Goal: Information Seeking & Learning: Learn about a topic

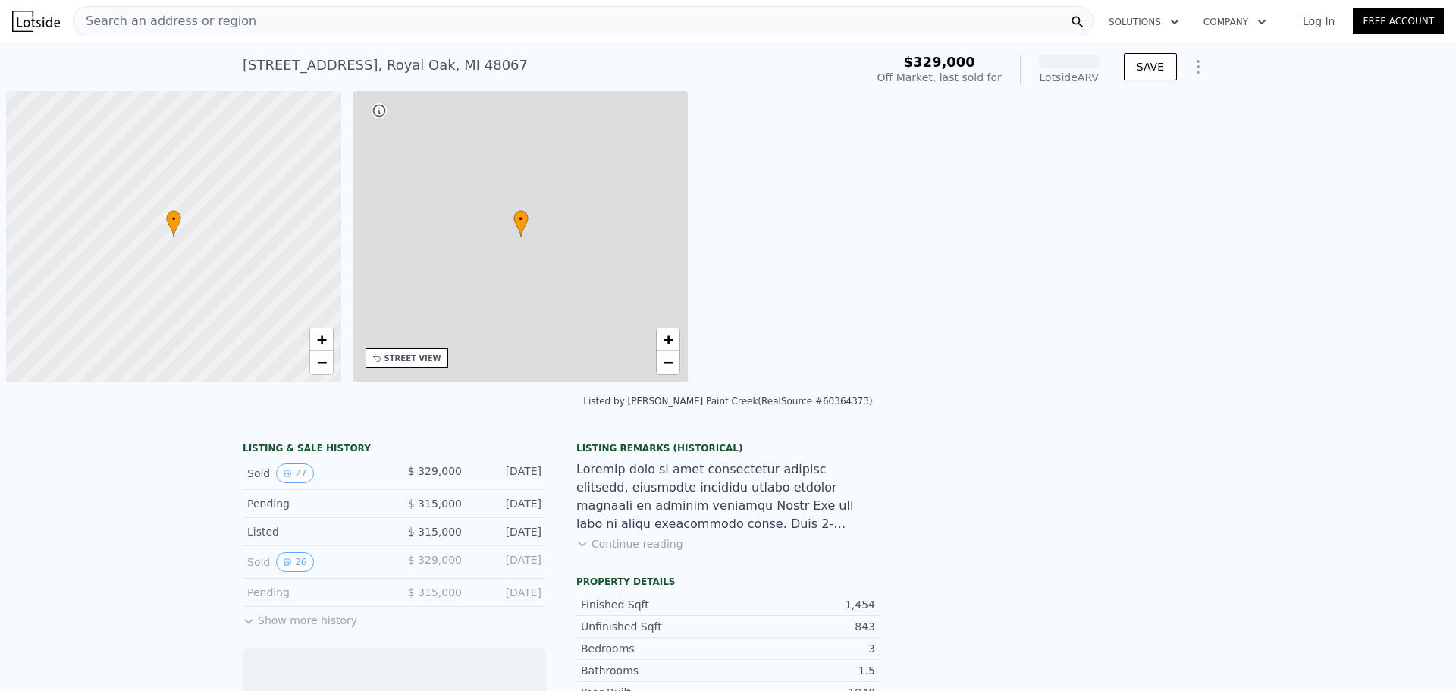
scroll to position [0, 6]
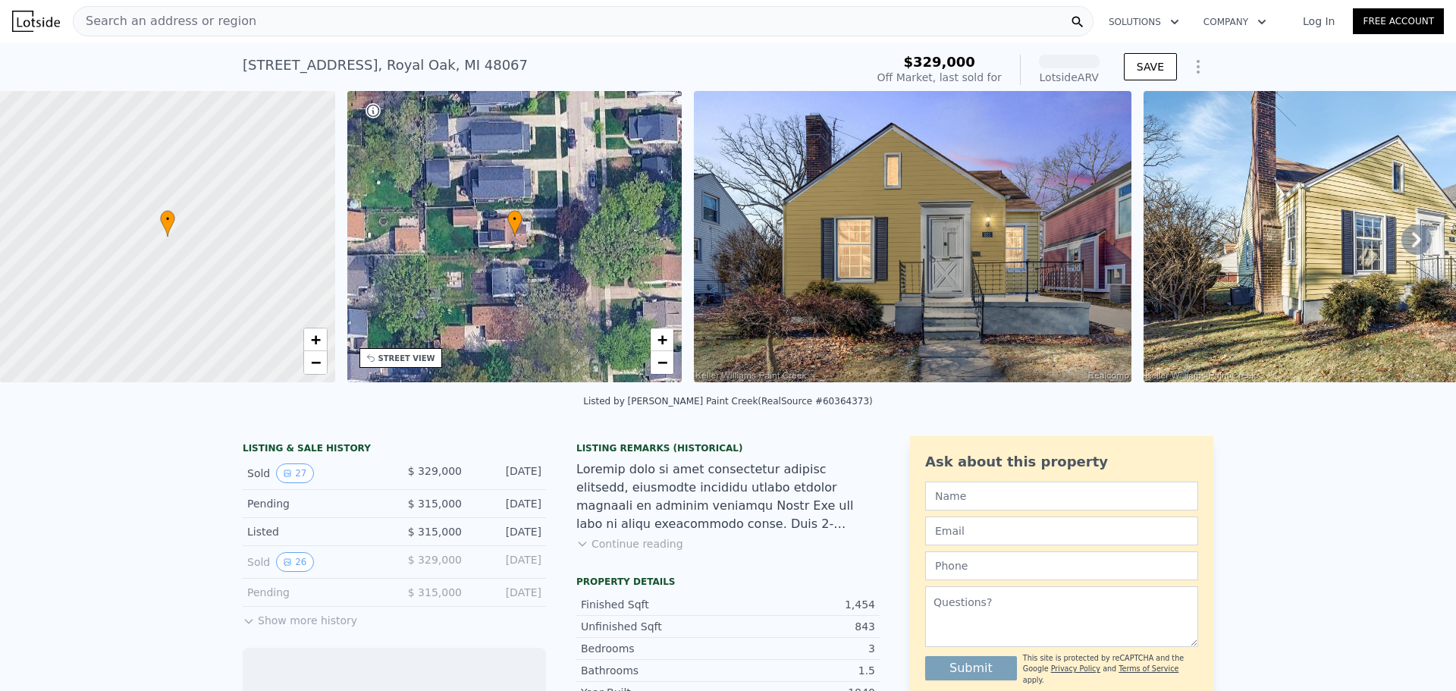
click at [265, 16] on div "Search an address or region" at bounding box center [583, 21] width 1021 height 30
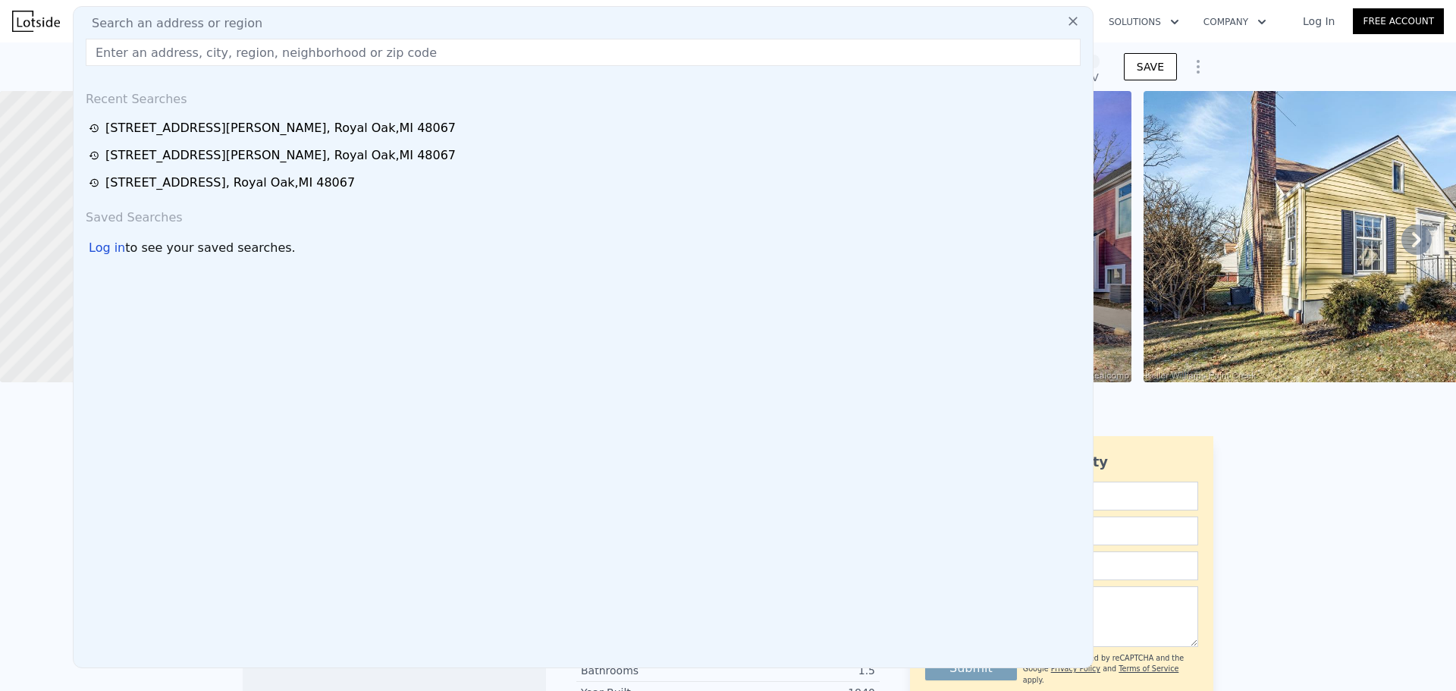
click at [212, 43] on input "text" at bounding box center [583, 52] width 995 height 27
paste input "[STREET_ADDRESS][US_STATE]"
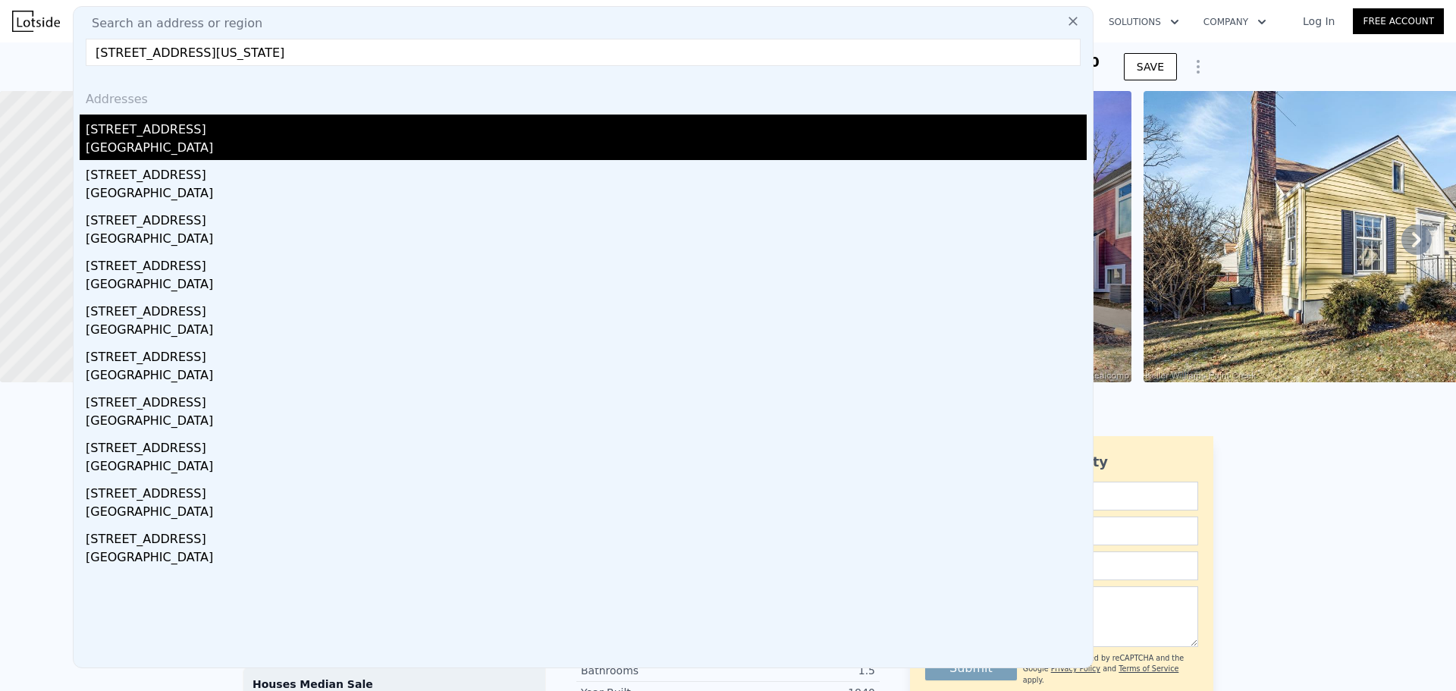
type input "[STREET_ADDRESS][US_STATE]"
click at [199, 130] on div "[STREET_ADDRESS]" at bounding box center [586, 127] width 1001 height 24
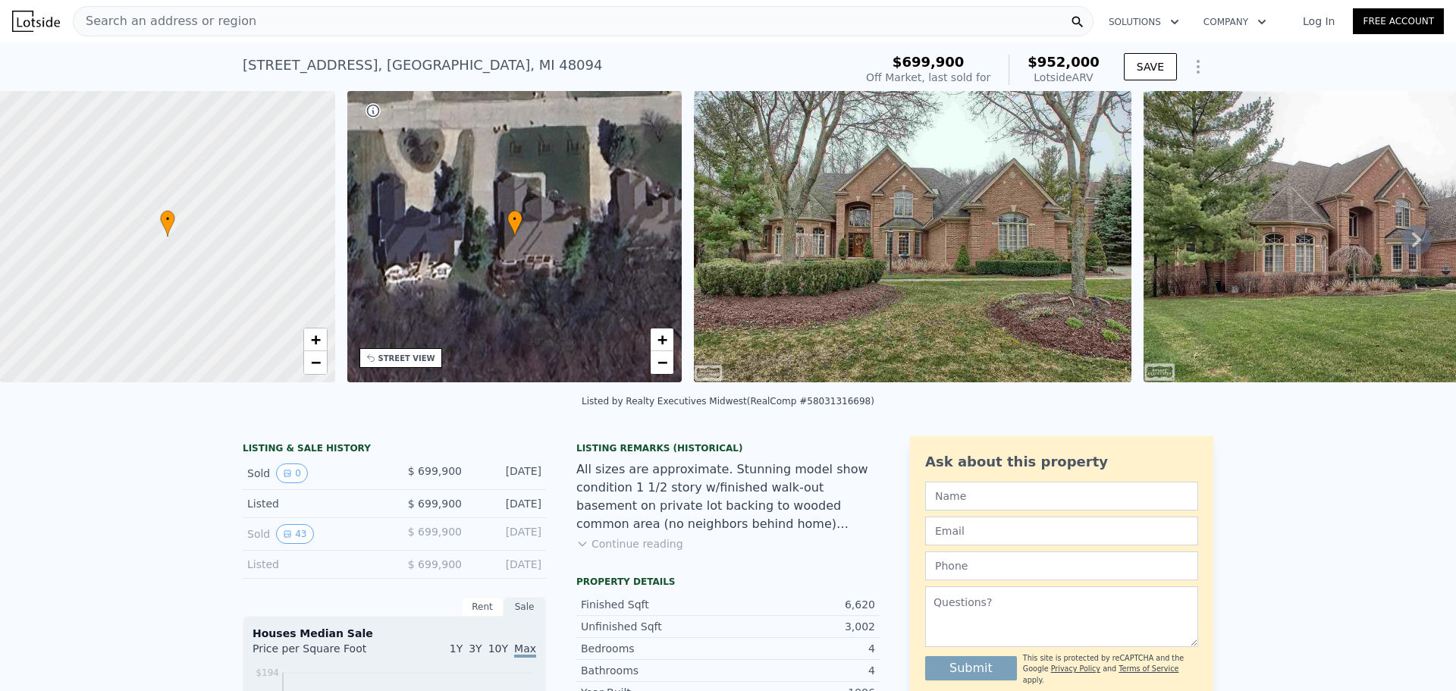
click at [812, 177] on img at bounding box center [913, 236] width 438 height 291
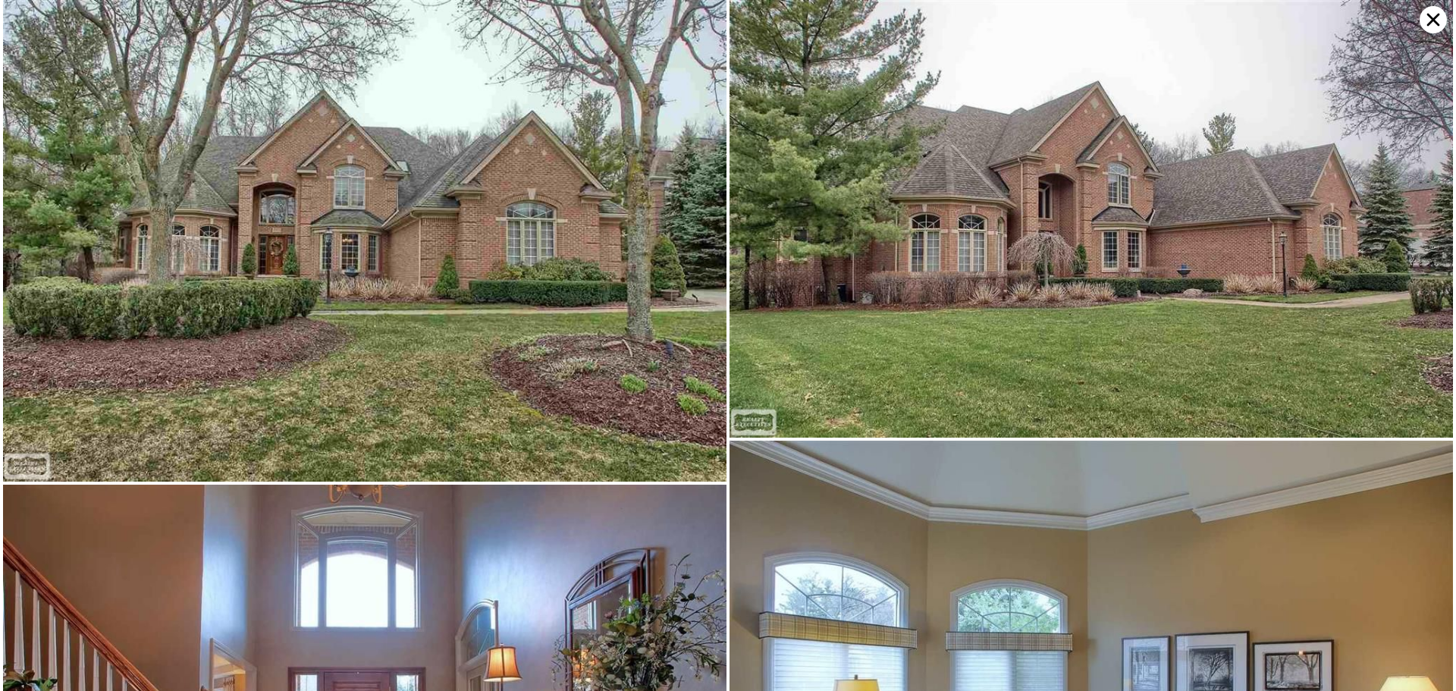
click at [509, 184] on img at bounding box center [365, 241] width 724 height 482
click at [940, 209] on img at bounding box center [1092, 219] width 724 height 438
click at [538, 178] on img at bounding box center [365, 241] width 724 height 482
click at [1038, 187] on img at bounding box center [1092, 219] width 724 height 438
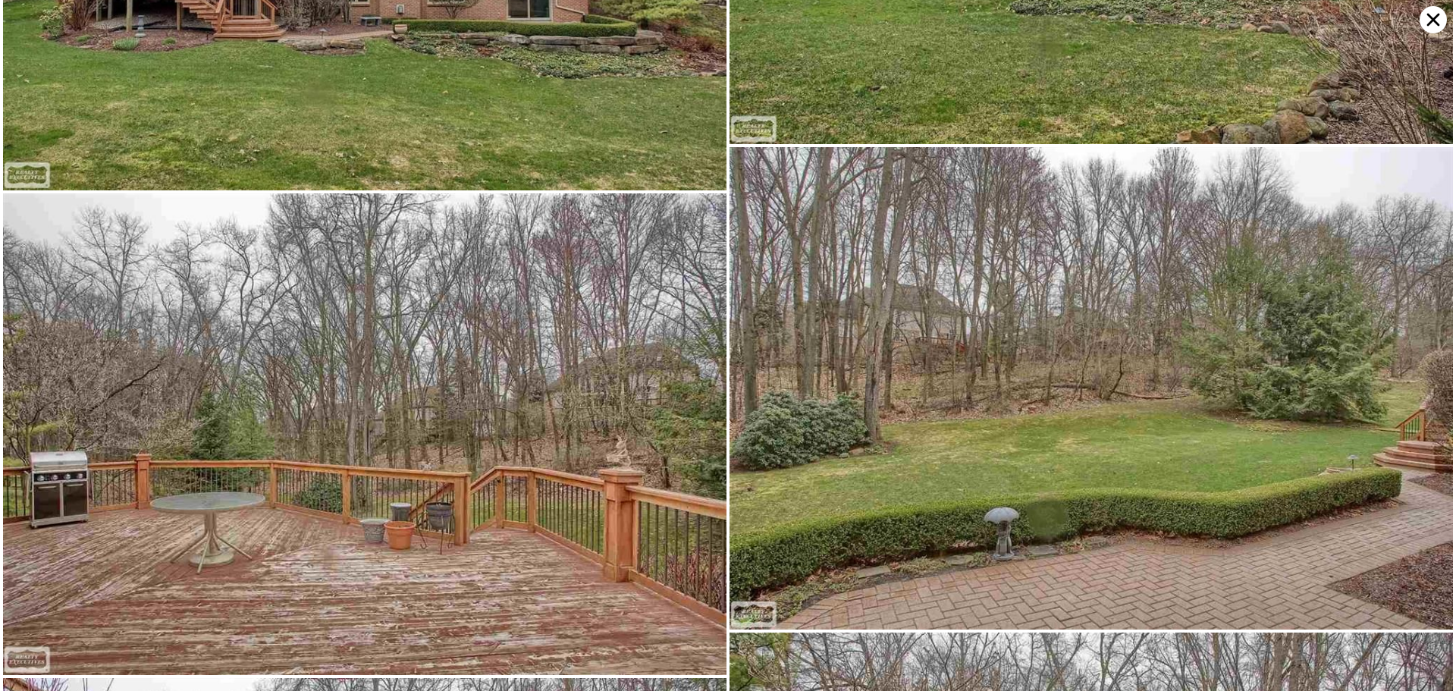
scroll to position [8613, 0]
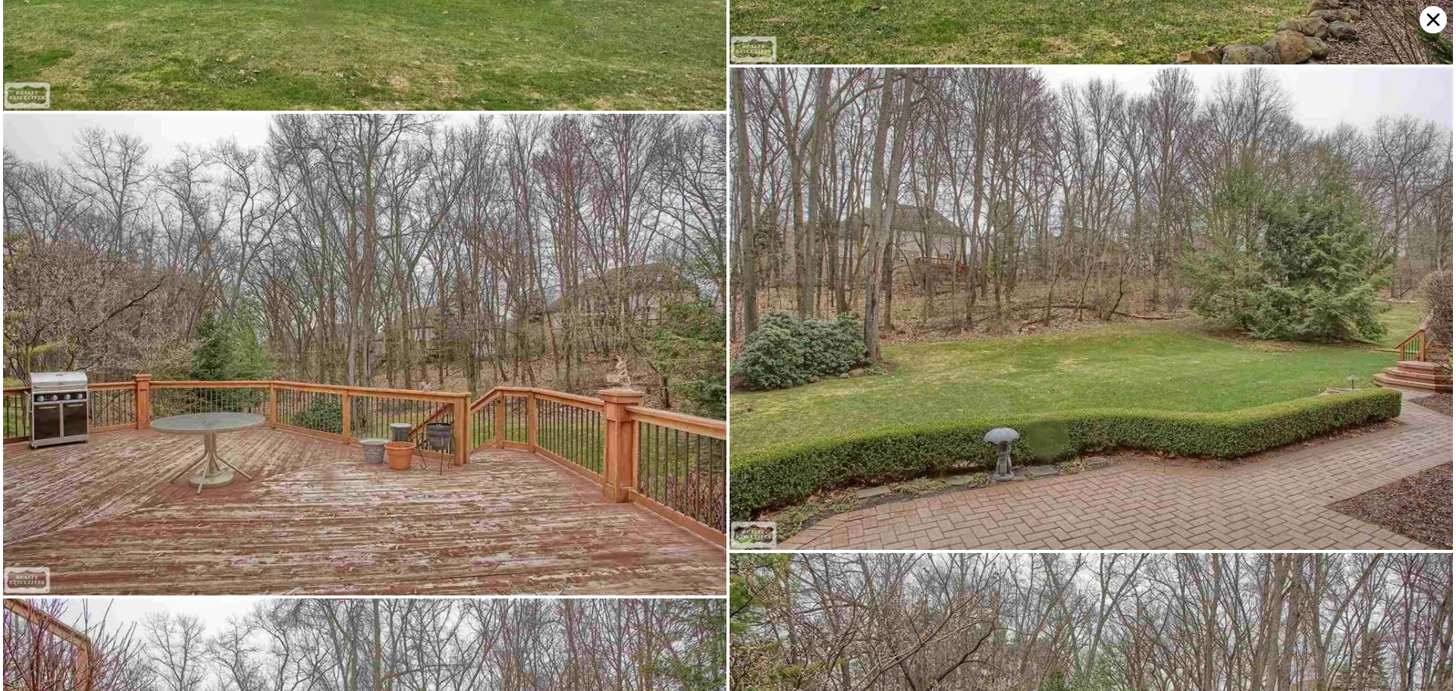
click at [526, 209] on img at bounding box center [365, 355] width 724 height 482
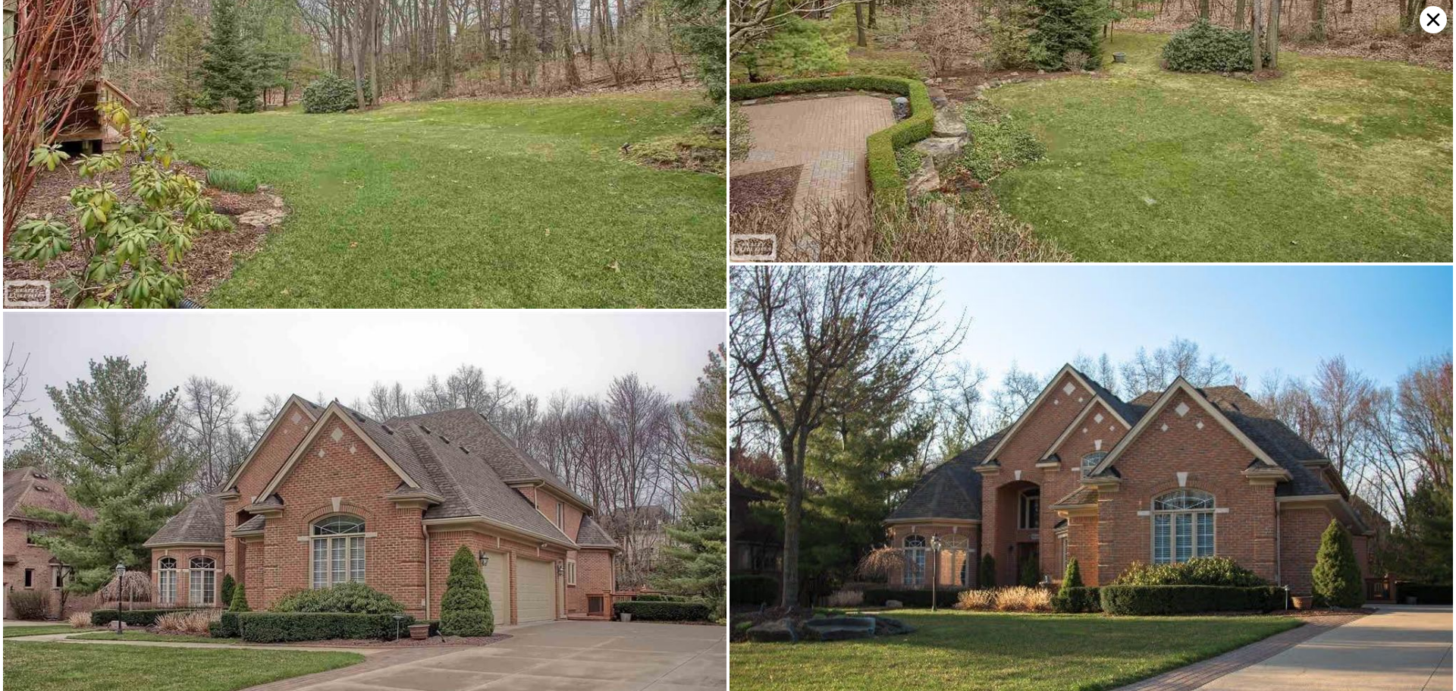
scroll to position [9408, 0]
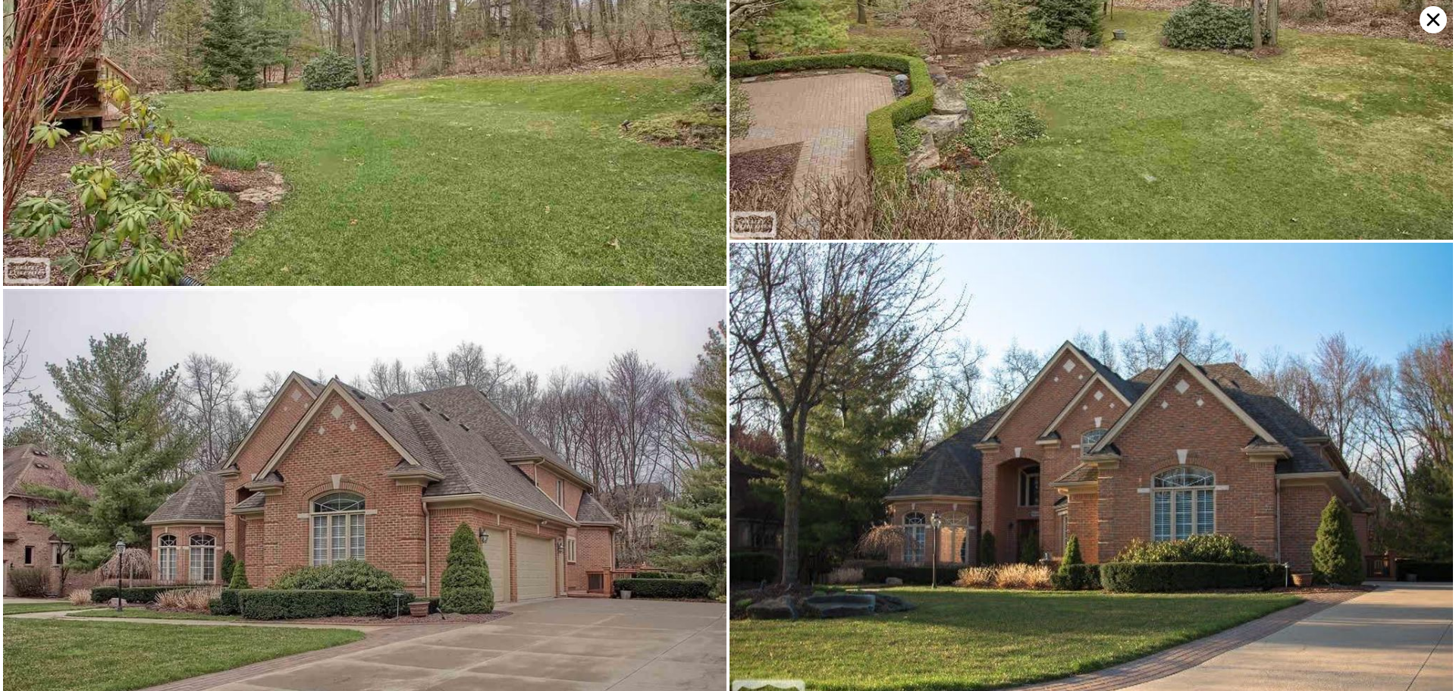
click at [1433, 23] on icon at bounding box center [1433, 19] width 27 height 27
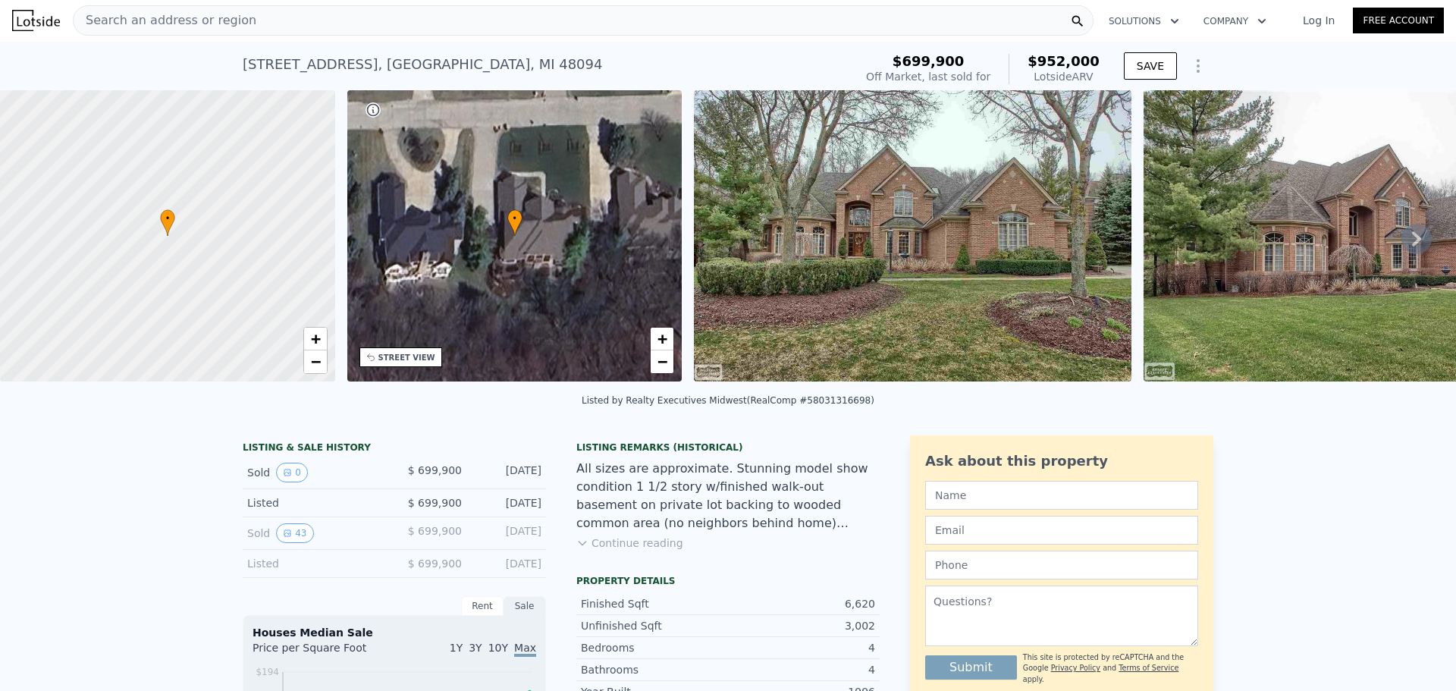
scroll to position [0, 0]
type input "3"
type input "1"
type input "3"
type input "1110"
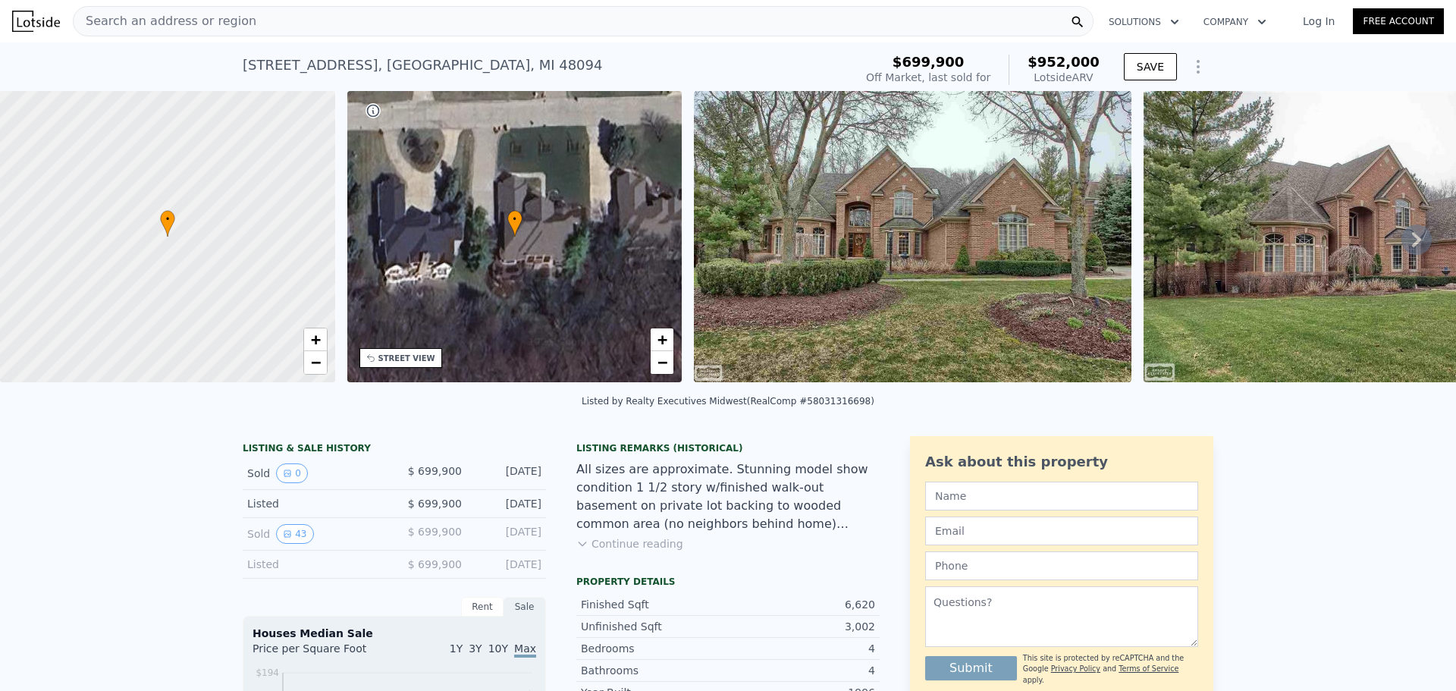
type input "1954"
type input "3920.3999999999996"
type input "7405.200000000001"
type input "$ 311,000"
type input "5"
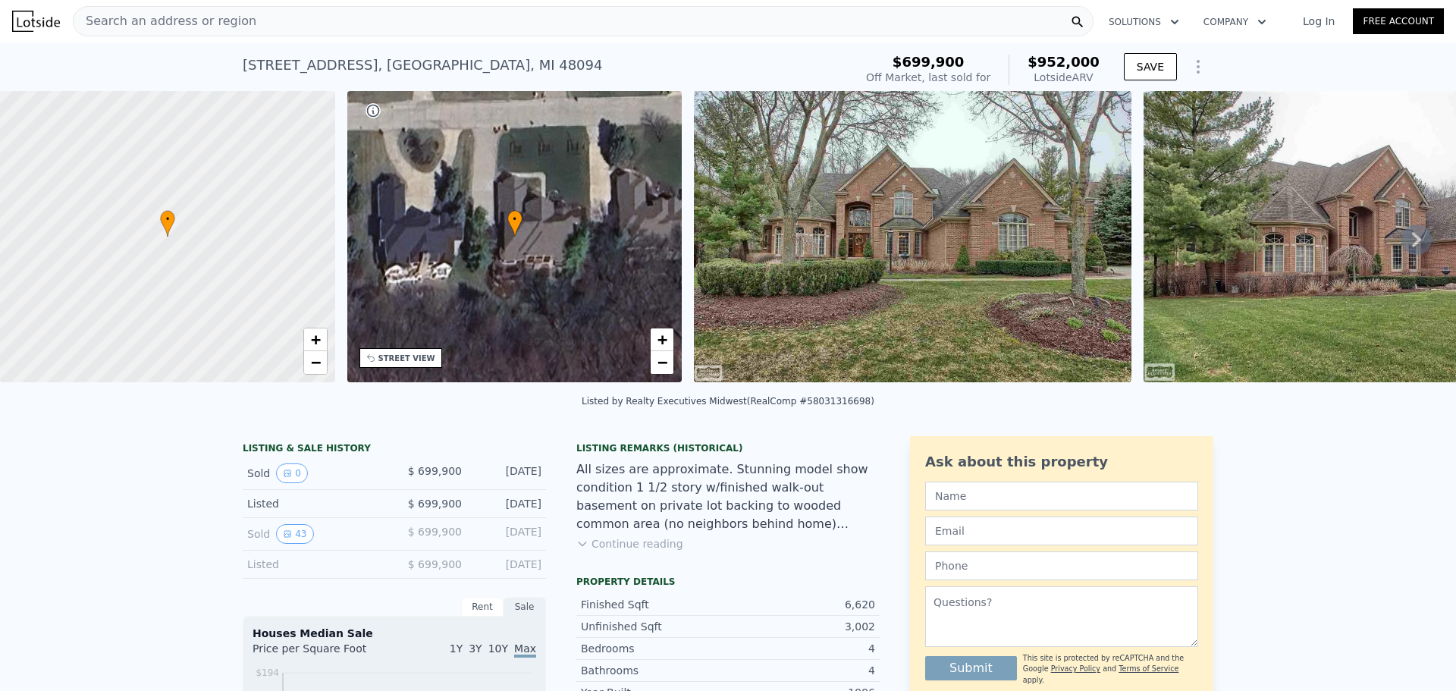
type input "-$ 59,993"
